Goal: Information Seeking & Learning: Learn about a topic

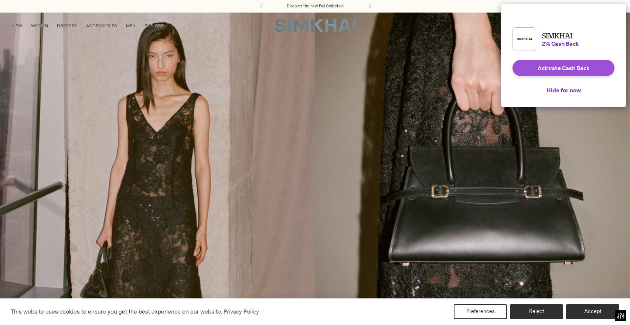
click at [554, 74] on button "Activate Cash Back" at bounding box center [563, 68] width 102 height 16
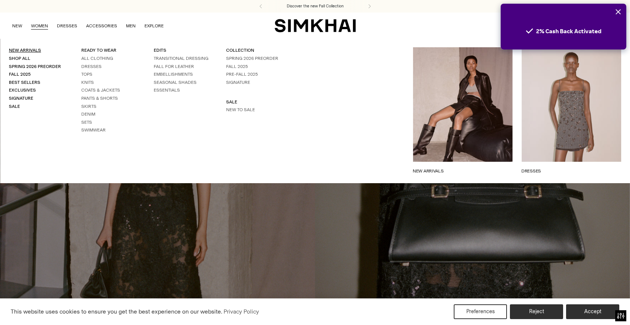
click at [25, 51] on link "New Arrivals" at bounding box center [25, 50] width 32 height 5
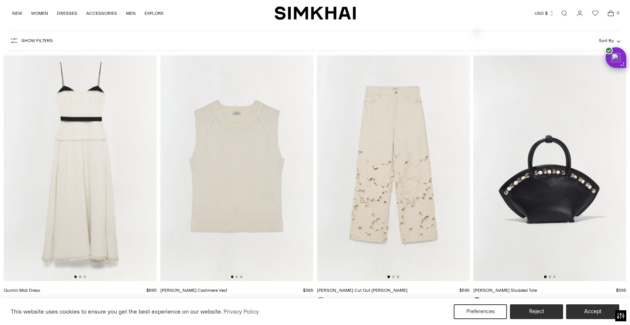
scroll to position [12106, 0]
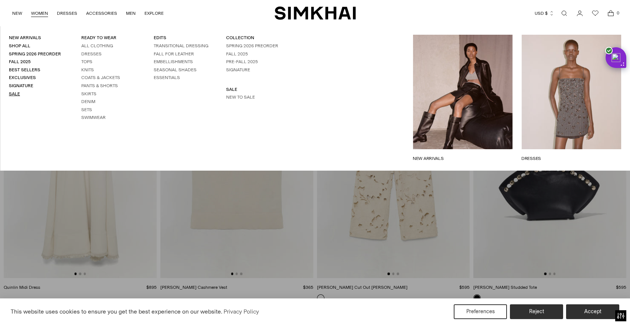
click at [14, 96] on link "Sale" at bounding box center [14, 93] width 11 height 5
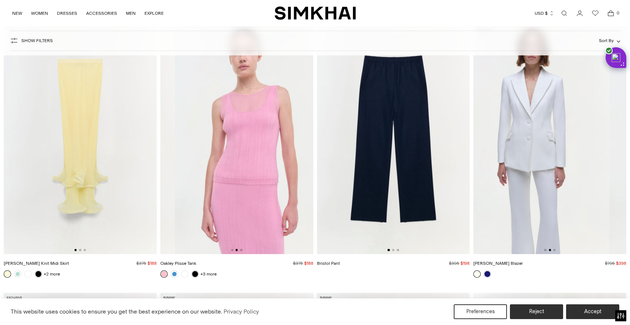
scroll to position [7249, 0]
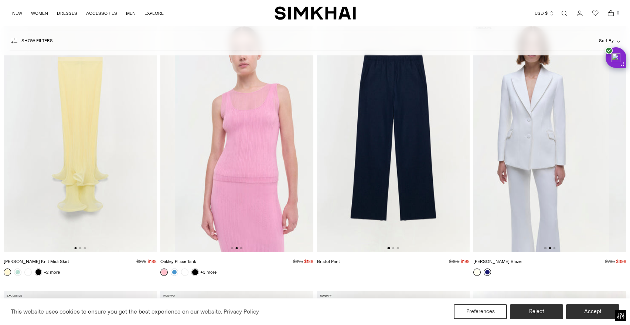
click at [488, 272] on link at bounding box center [486, 271] width 7 height 7
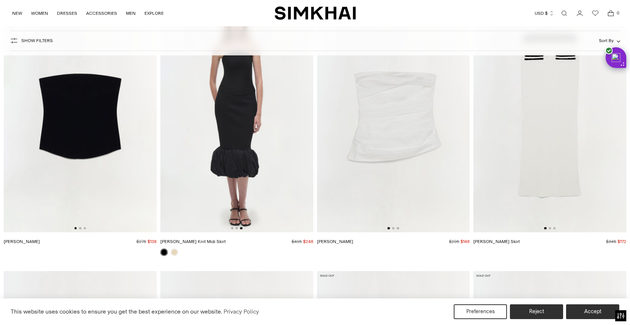
scroll to position [22956, 0]
click at [174, 248] on link at bounding box center [174, 251] width 7 height 7
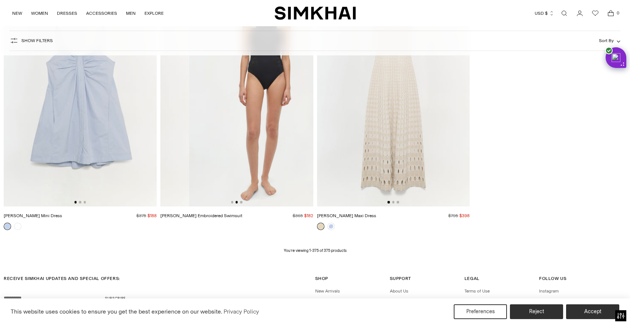
scroll to position [24904, 0]
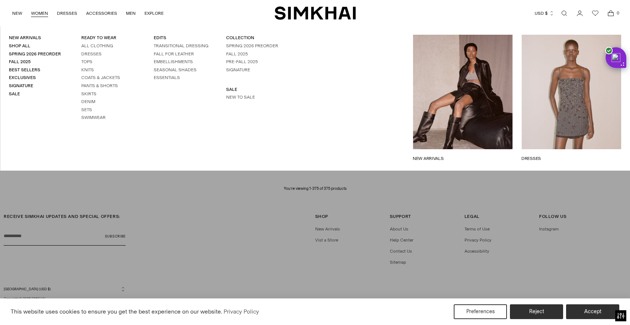
click at [84, 65] on ul "All Clothing Dresses Tops Knits Coats & Jackets Pants & Shorts Skirts Denim Set…" at bounding box center [108, 82] width 55 height 78
click at [85, 62] on link "Tops" at bounding box center [86, 61] width 11 height 5
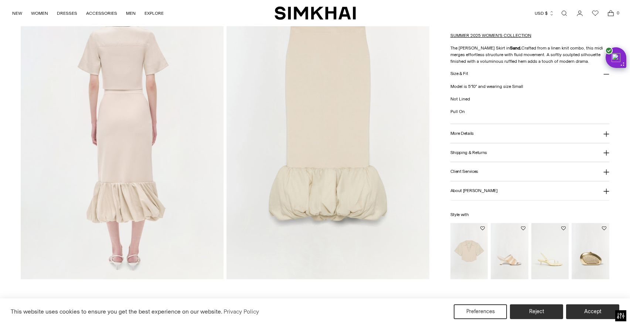
scroll to position [694, 0]
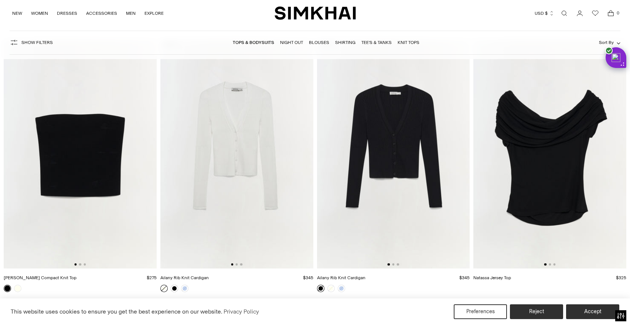
scroll to position [5142, 0]
